Goal: Information Seeking & Learning: Check status

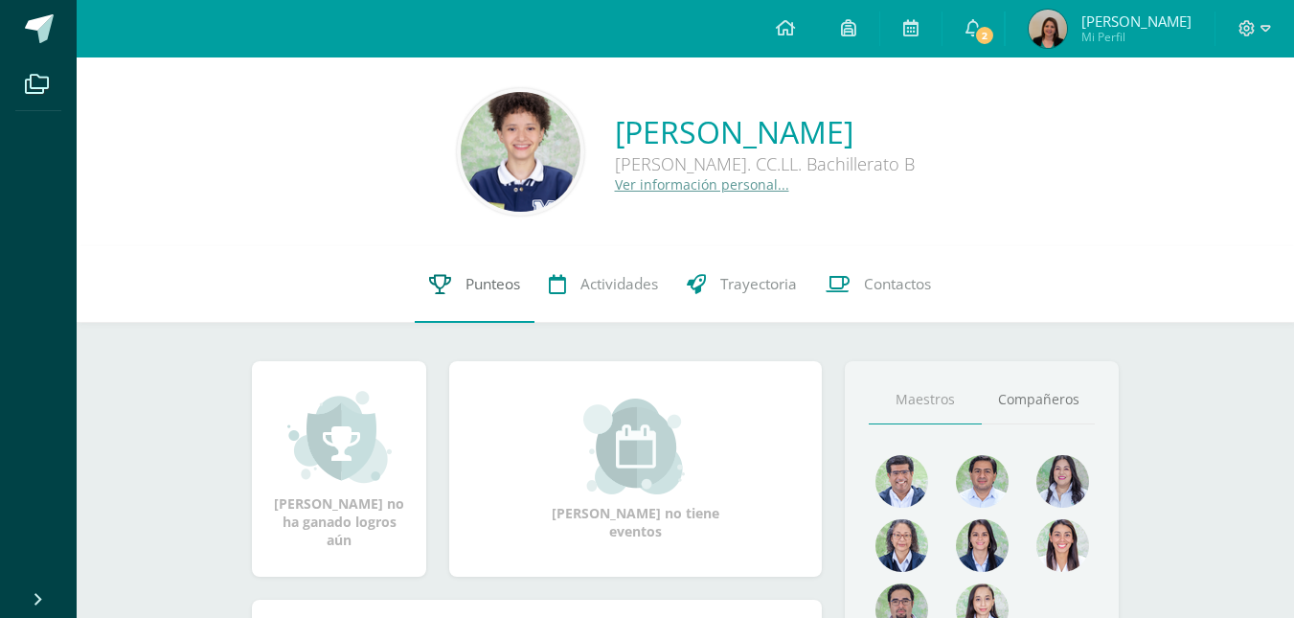
click at [457, 269] on link "Punteos" at bounding box center [475, 284] width 120 height 77
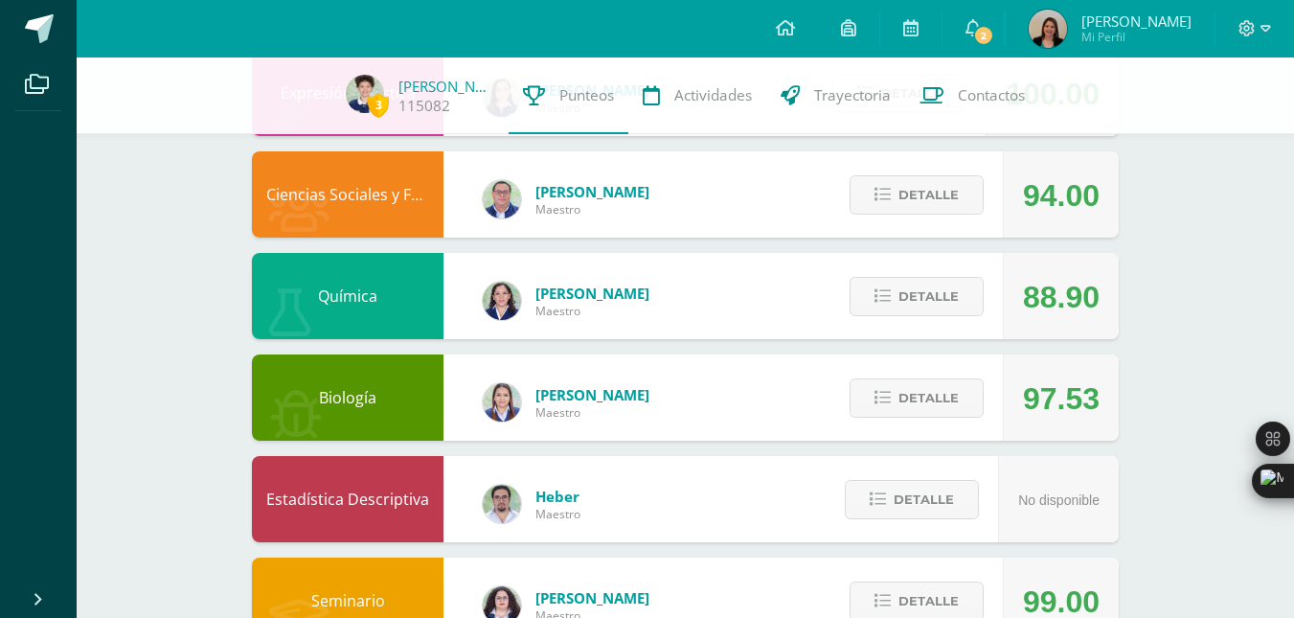
scroll to position [1027, 0]
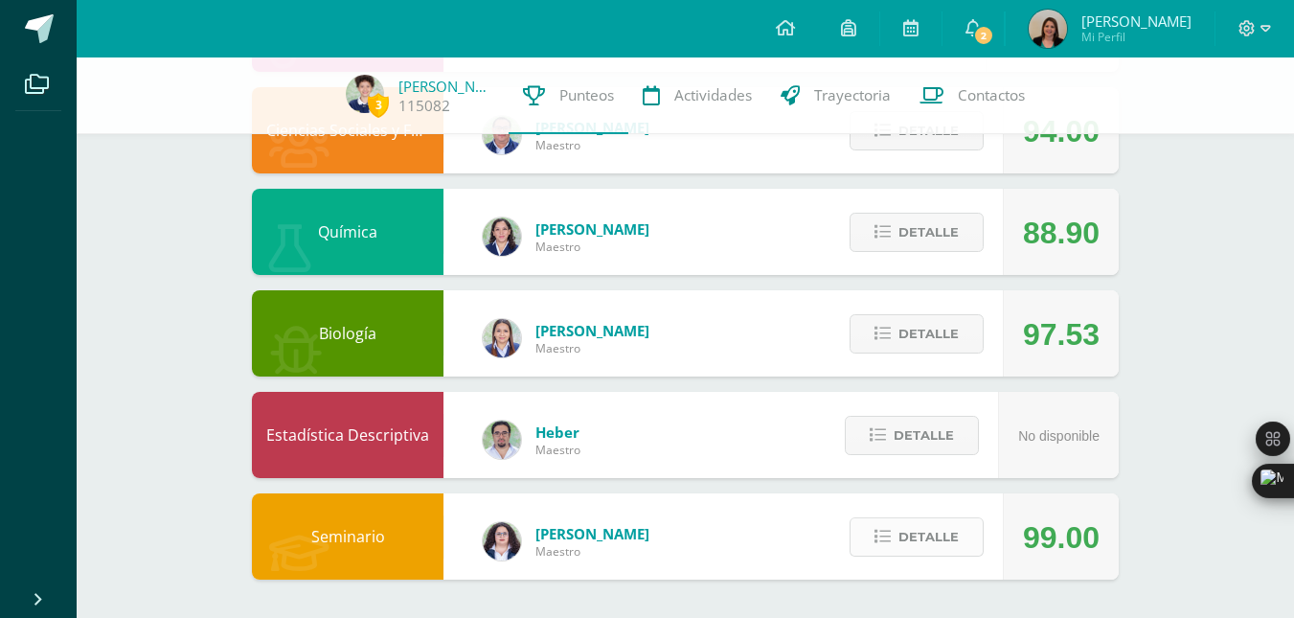
click at [946, 538] on span "Detalle" at bounding box center [929, 536] width 60 height 35
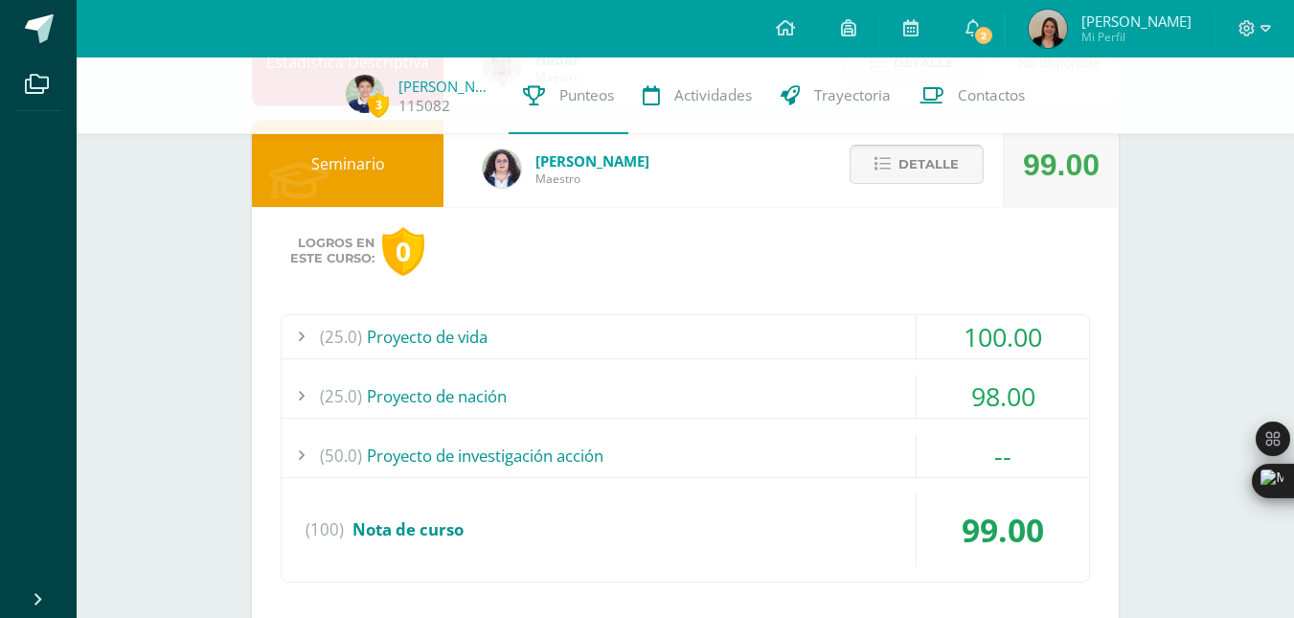
scroll to position [1455, 0]
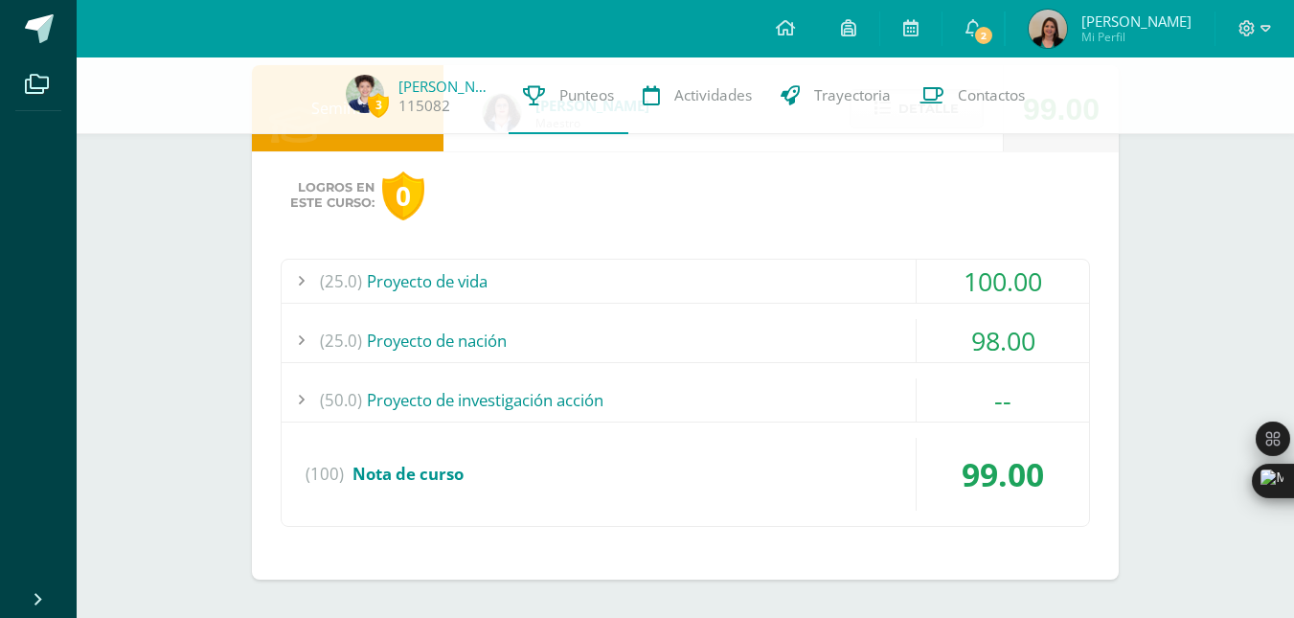
click at [779, 381] on div "(50.0) Proyecto de investigación acción" at bounding box center [686, 399] width 808 height 43
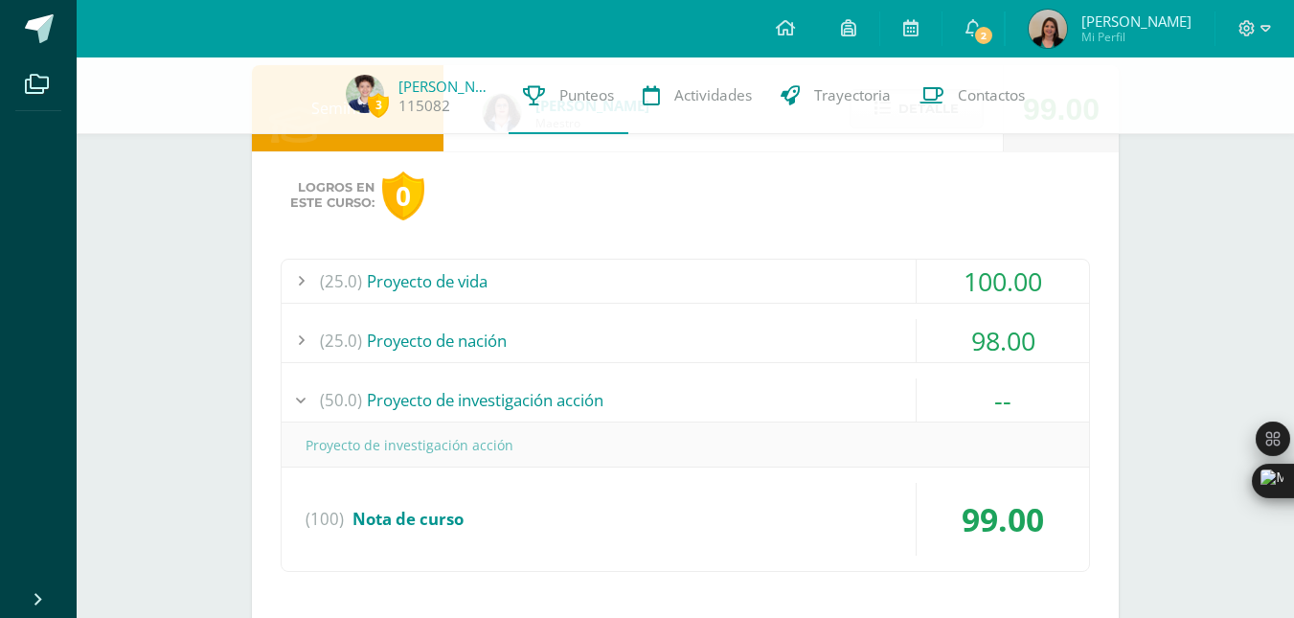
click at [772, 388] on div "(50.0) Proyecto de investigación acción" at bounding box center [686, 399] width 808 height 43
